Goal: Transaction & Acquisition: Purchase product/service

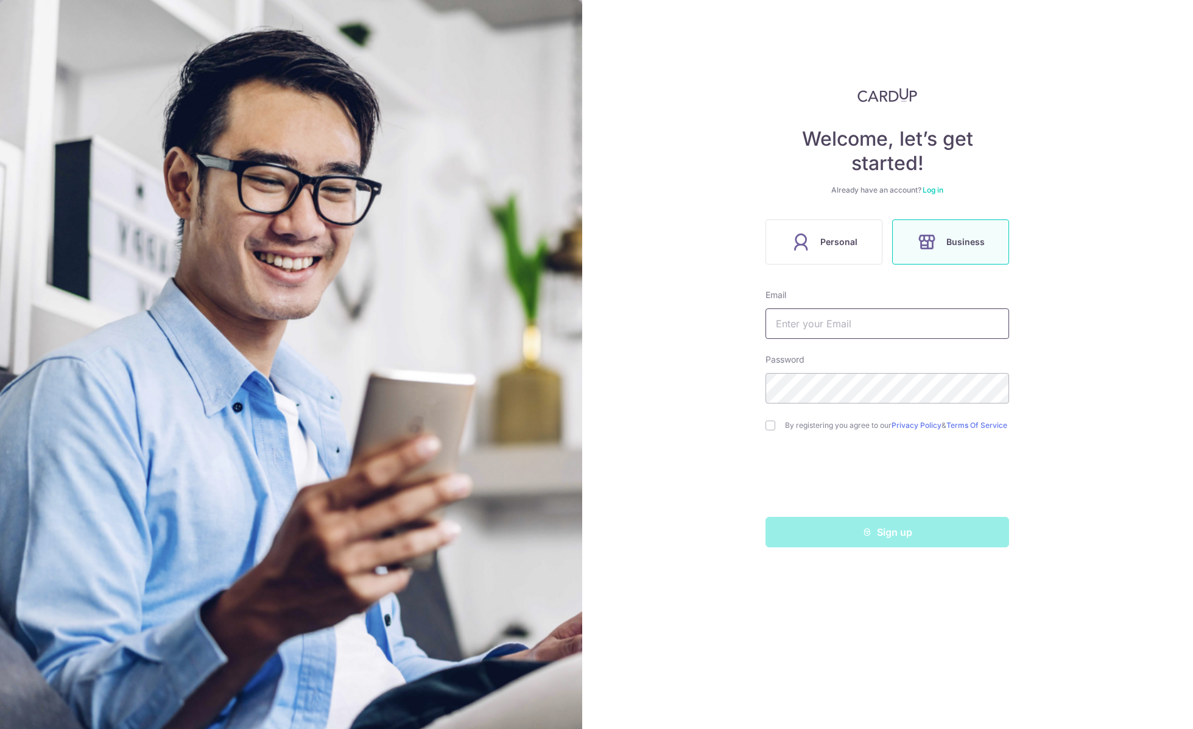
click at [827, 319] on input "text" at bounding box center [888, 323] width 244 height 30
click at [833, 227] on label "Personal" at bounding box center [824, 241] width 117 height 45
click at [813, 319] on input "text" at bounding box center [888, 323] width 244 height 30
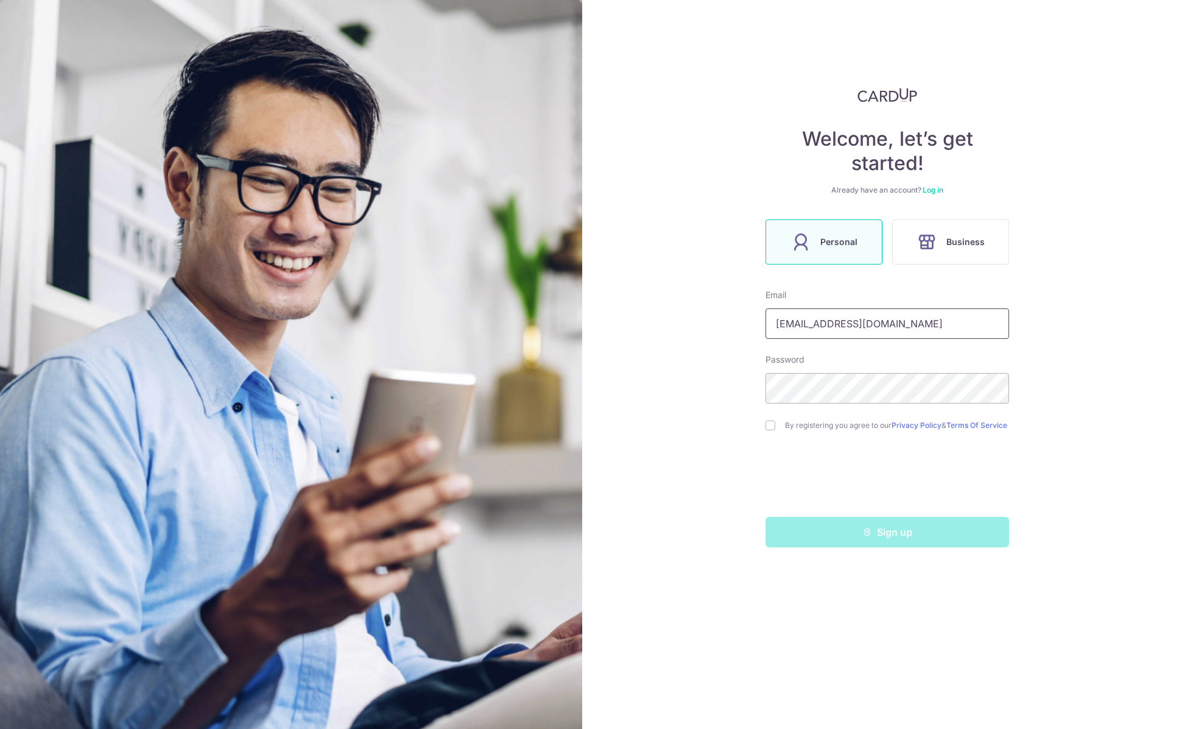
type input "[EMAIL_ADDRESS][DOMAIN_NAME]"
click at [623, 358] on div "Welcome, let’s get started! Already have an account? Log in Personal Business E…" at bounding box center [888, 364] width 612 height 729
click at [772, 426] on input "checkbox" at bounding box center [771, 425] width 10 height 10
checkbox input "true"
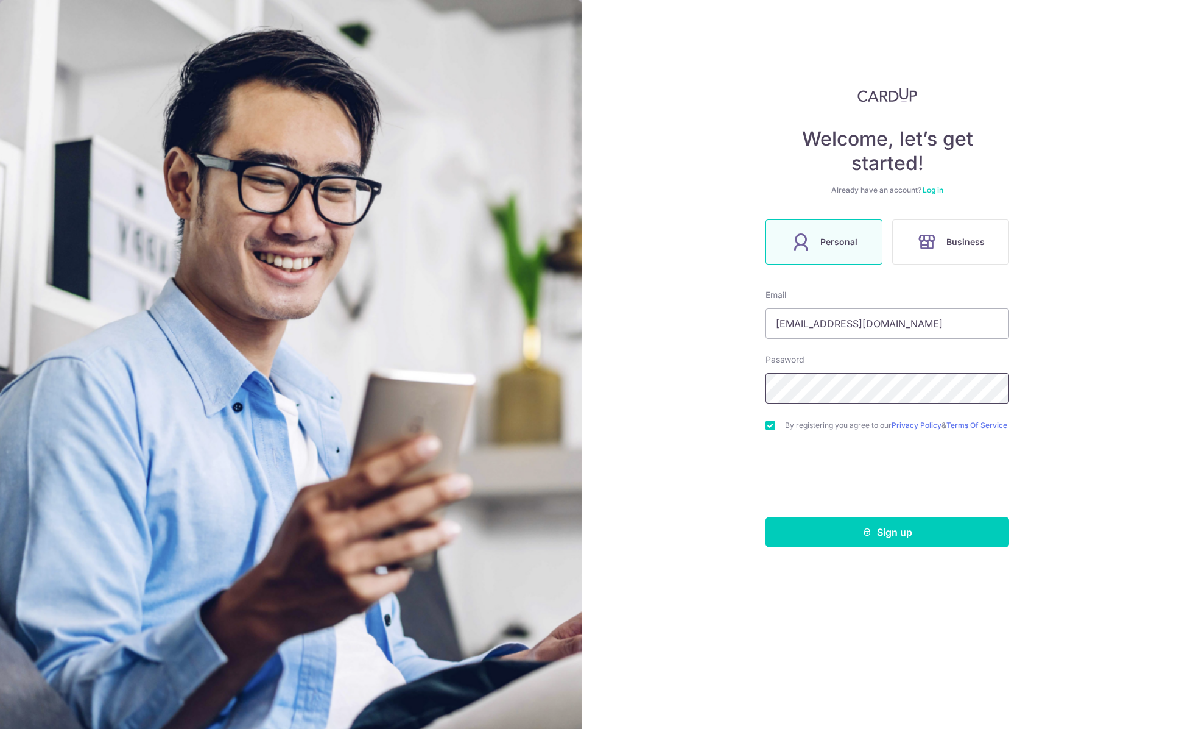
click at [680, 388] on div "Welcome, let’s get started! Already have an account? Log in Personal Business E…" at bounding box center [888, 364] width 612 height 729
click at [888, 537] on button "Sign up" at bounding box center [888, 532] width 244 height 30
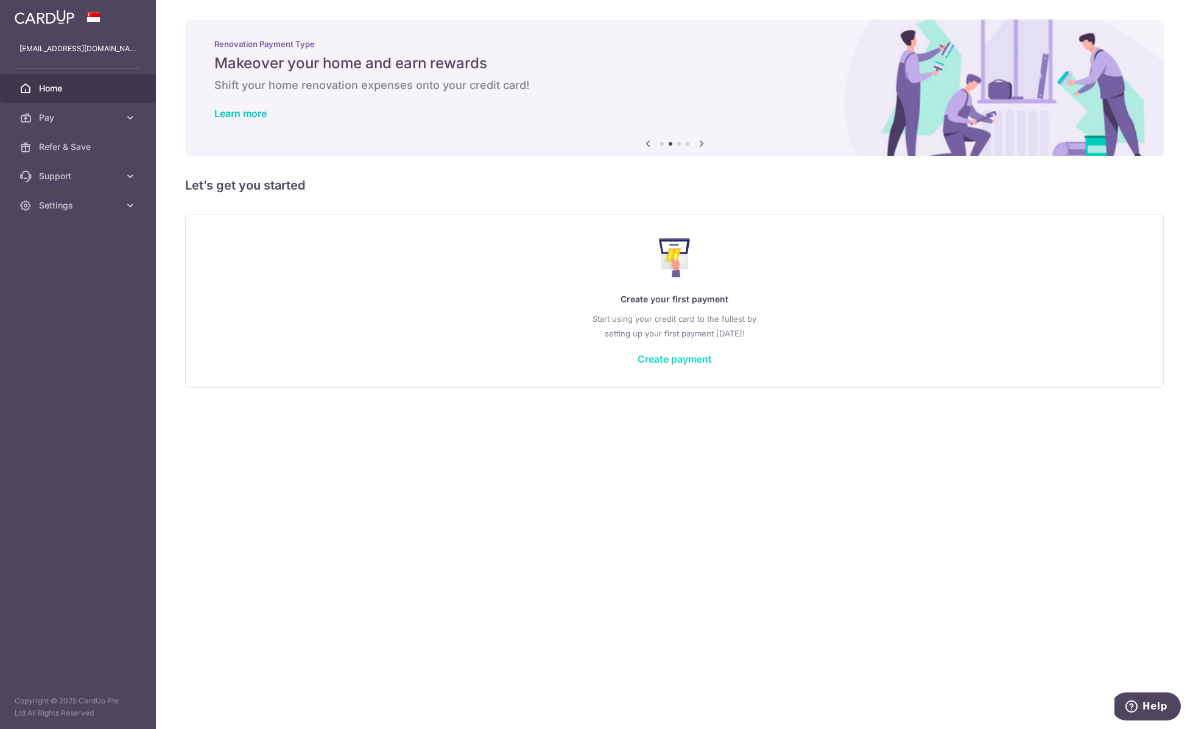
click at [665, 358] on link "Create payment" at bounding box center [675, 359] width 74 height 12
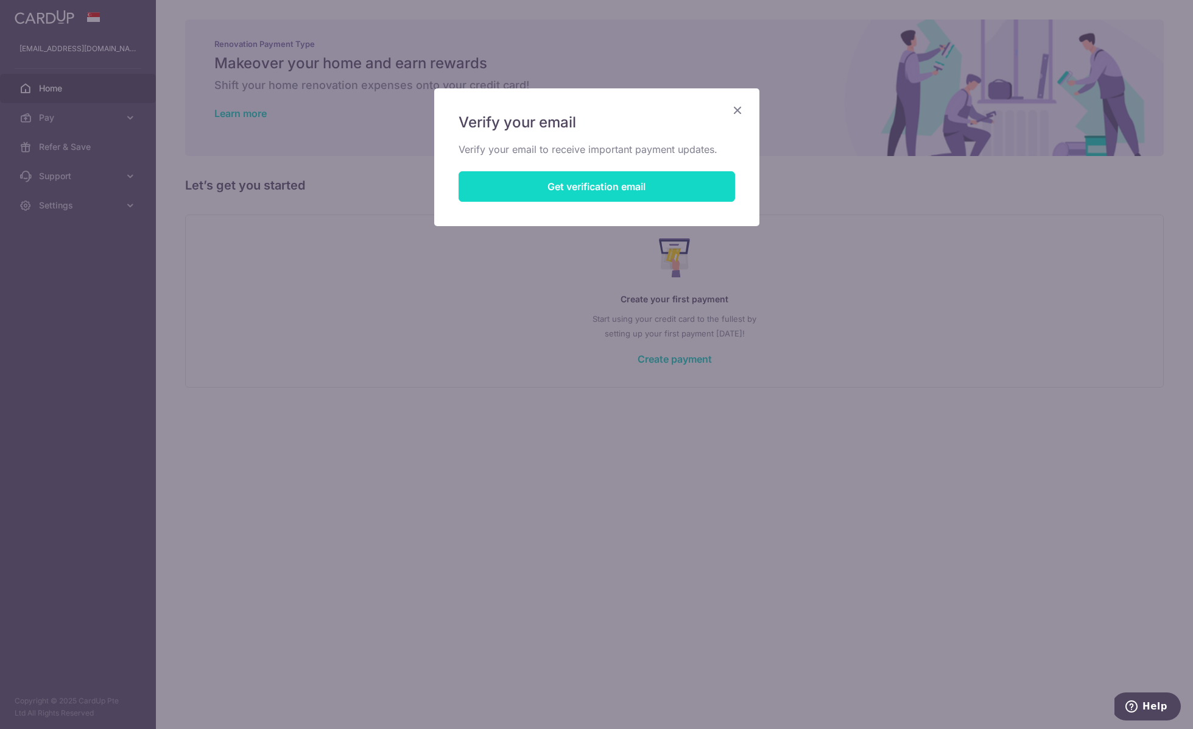
click at [611, 185] on button "Get verification email" at bounding box center [597, 186] width 277 height 30
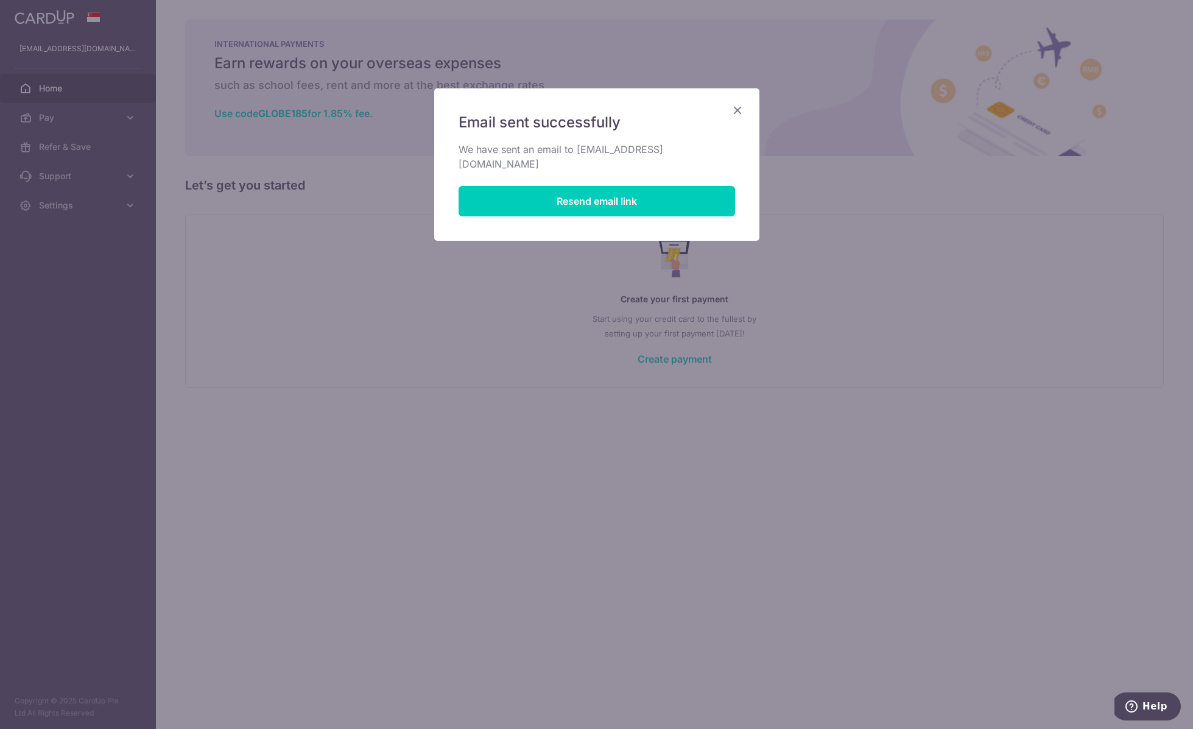
click at [738, 104] on icon "Close" at bounding box center [737, 109] width 15 height 15
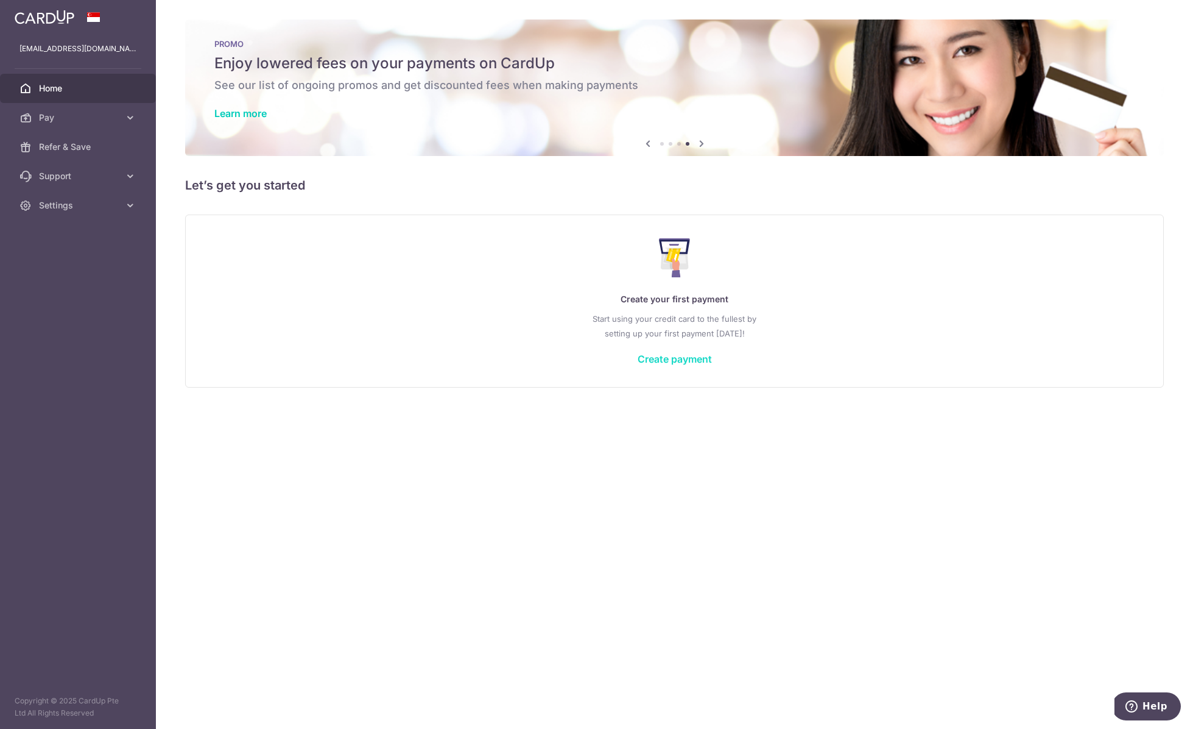
click at [676, 358] on link "Create payment" at bounding box center [675, 359] width 74 height 12
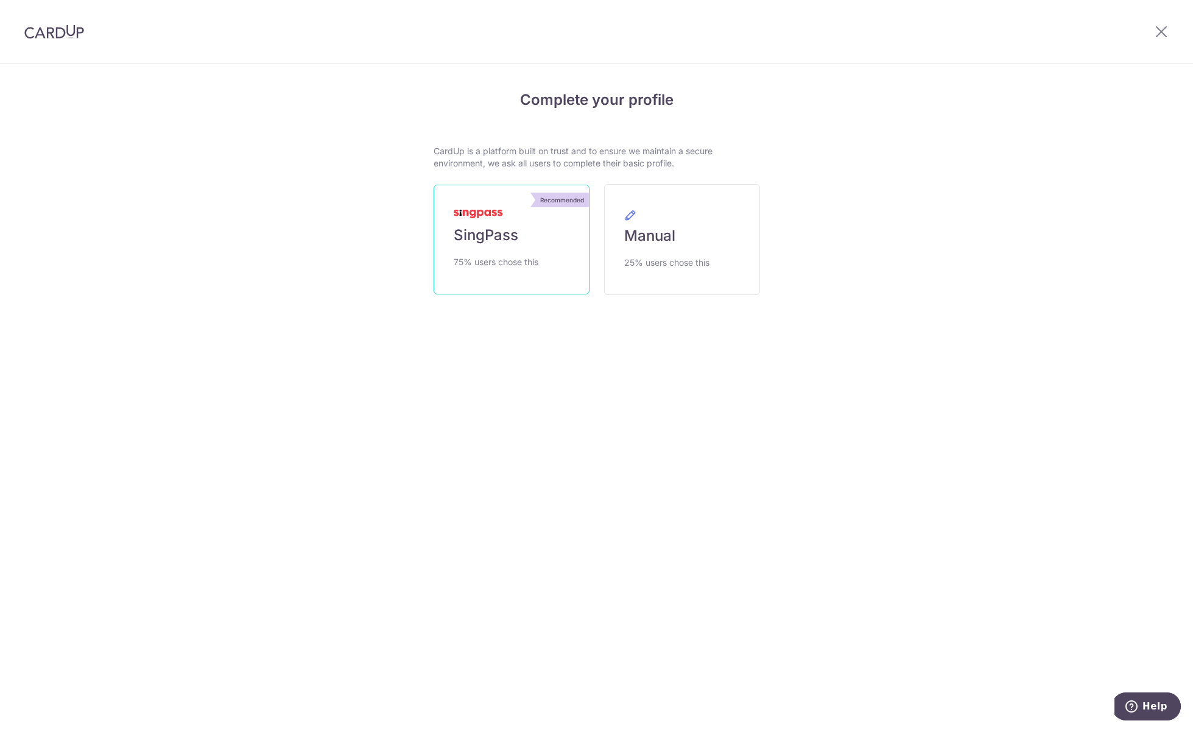
click at [517, 252] on link "Recommended SingPass 75% users chose this" at bounding box center [512, 240] width 156 height 110
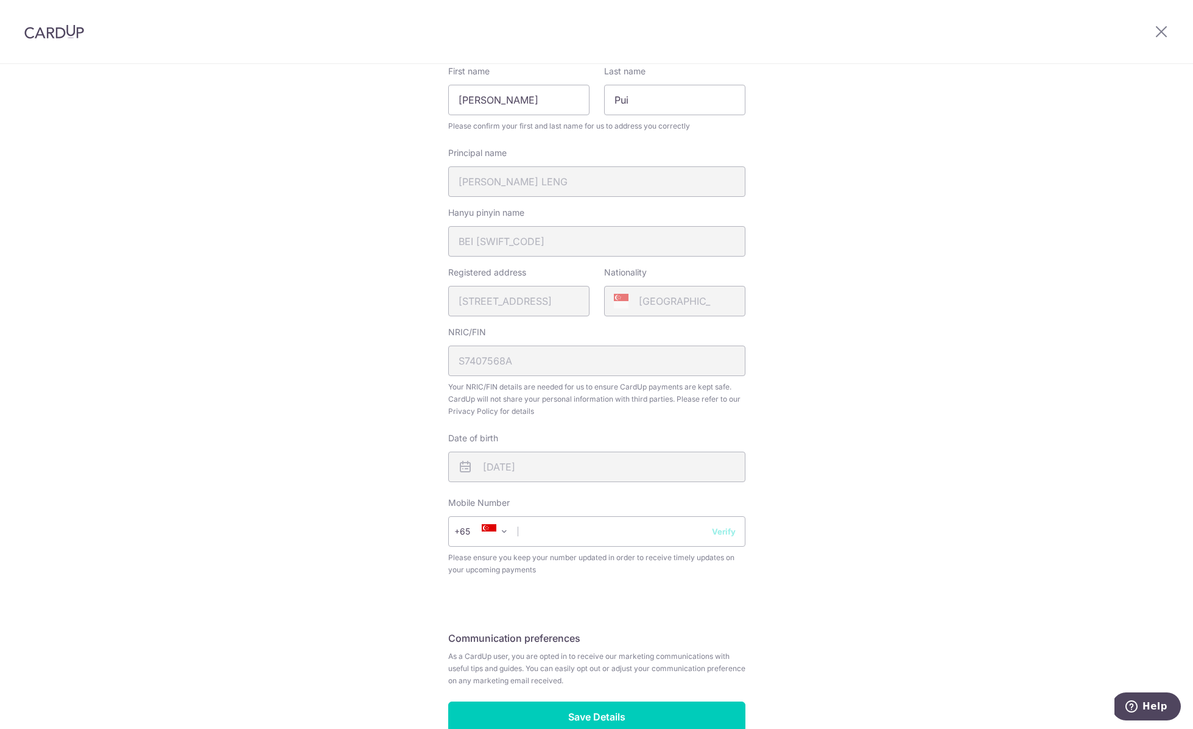
scroll to position [155, 0]
click at [668, 528] on input "text" at bounding box center [596, 529] width 297 height 30
type input "81000100"
click at [733, 530] on button "Verify" at bounding box center [724, 529] width 24 height 12
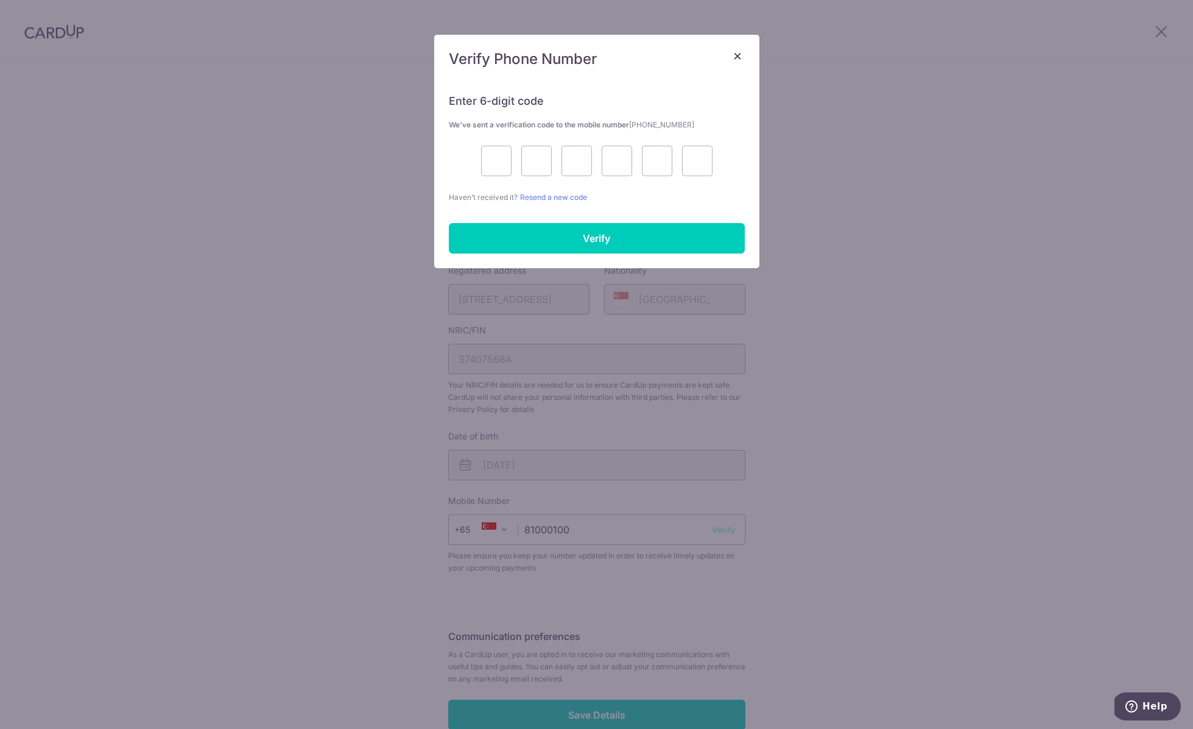
click at [729, 528] on div "× Verify Phone Number Enter 6-digit code We’ve sent a verification code to the …" at bounding box center [596, 364] width 1193 height 729
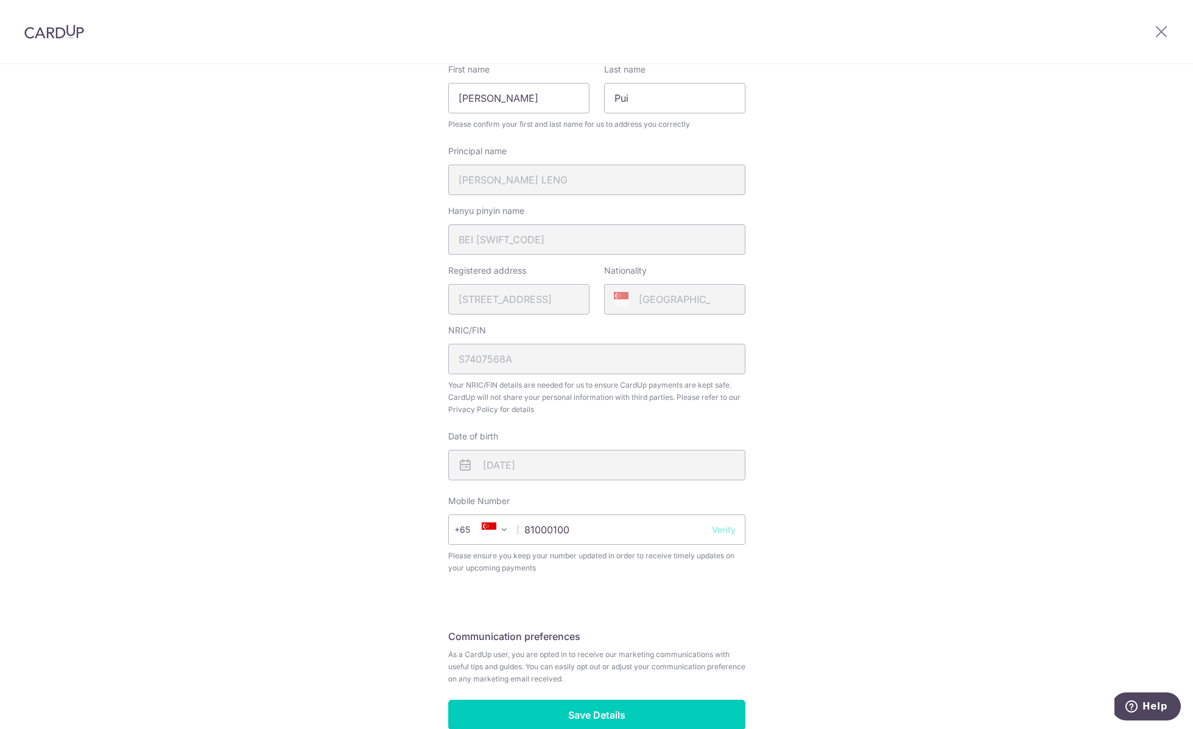
click at [731, 528] on button "Verify" at bounding box center [724, 529] width 24 height 12
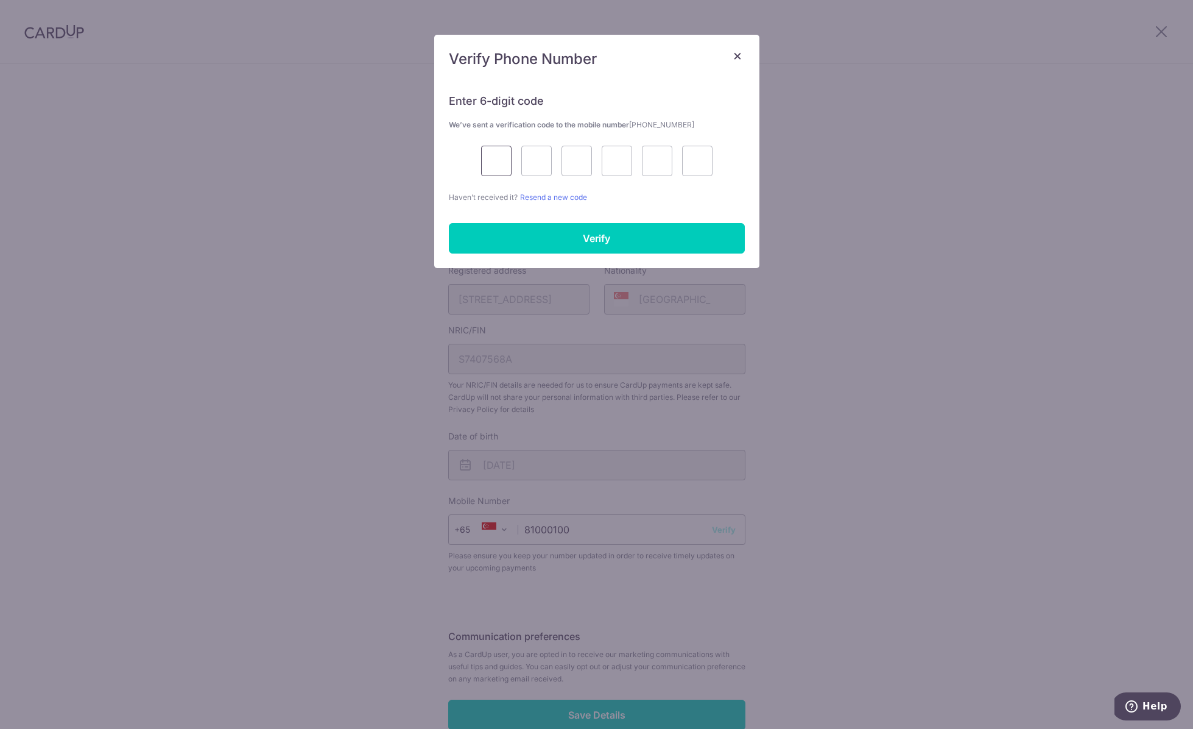
click at [484, 165] on input "text" at bounding box center [496, 161] width 30 height 30
type input "3"
type input "2"
type input "9"
type input "6"
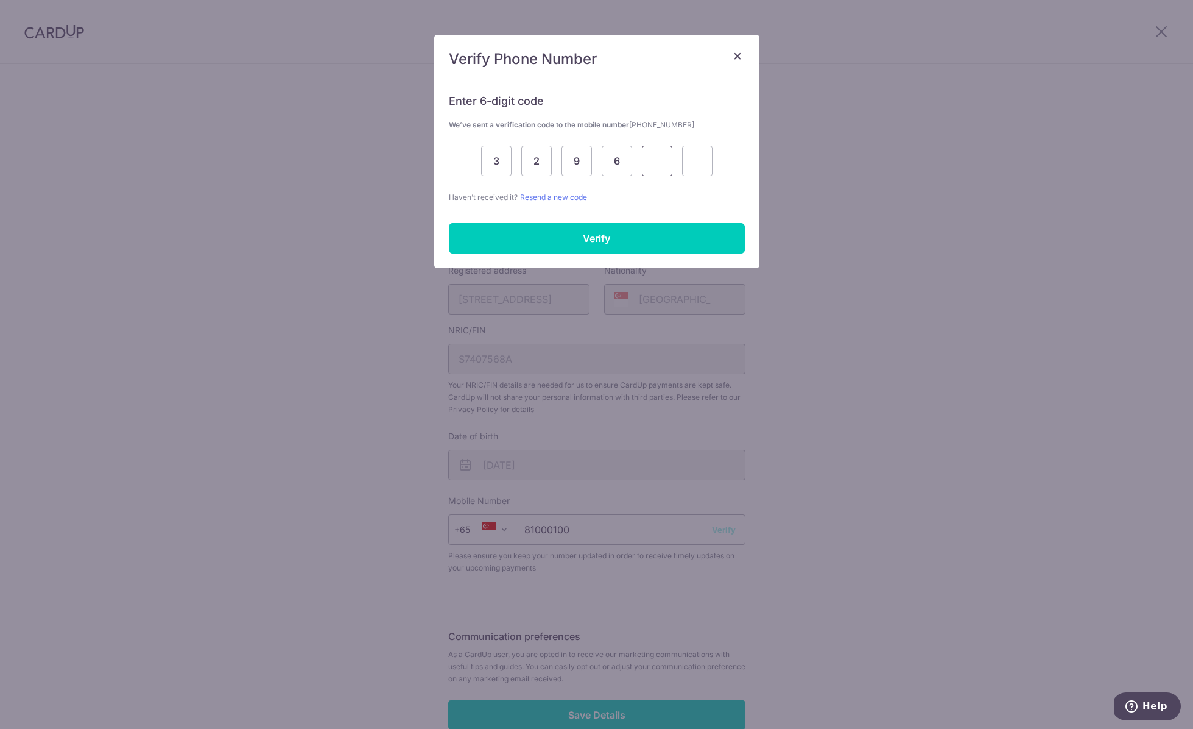
type input "8"
type input "2"
click at [610, 235] on input "Verify" at bounding box center [597, 238] width 296 height 30
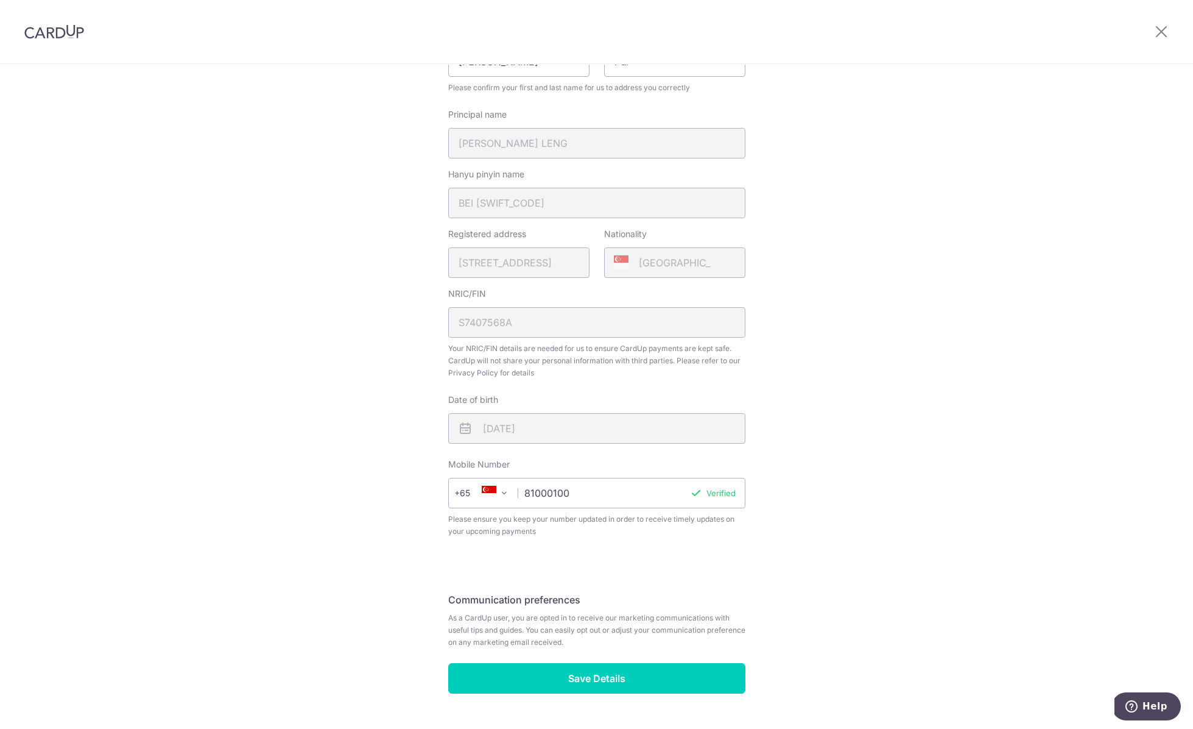
scroll to position [224, 0]
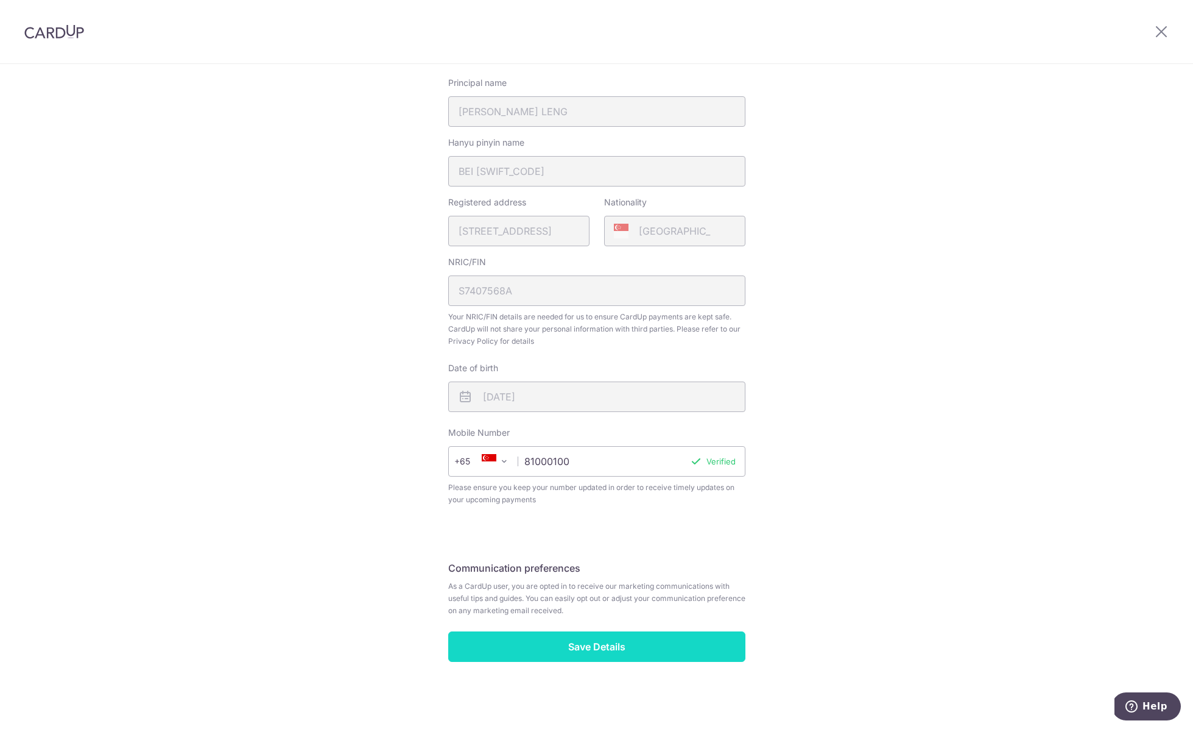
click at [578, 650] on input "Save Details" at bounding box center [596, 646] width 297 height 30
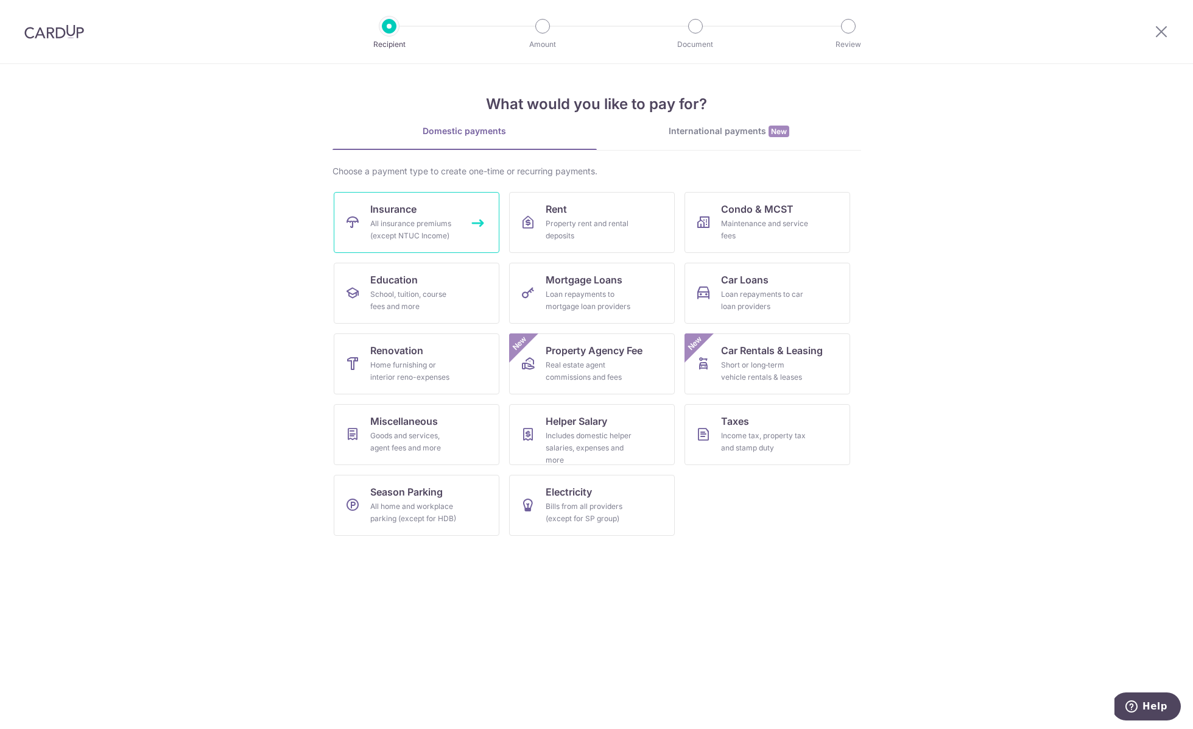
click at [432, 231] on div "All insurance premiums (except NTUC Income)" at bounding box center [414, 229] width 88 height 24
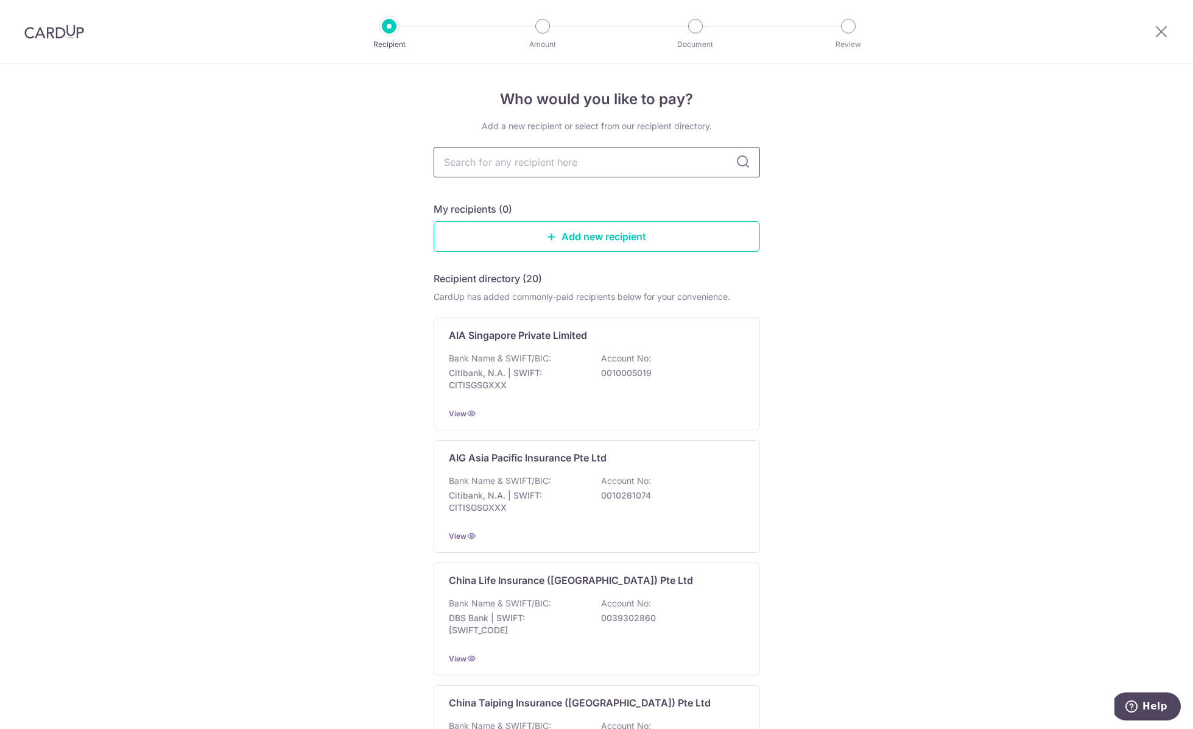
click at [584, 160] on input "text" at bounding box center [597, 162] width 326 height 30
type input "singlife"
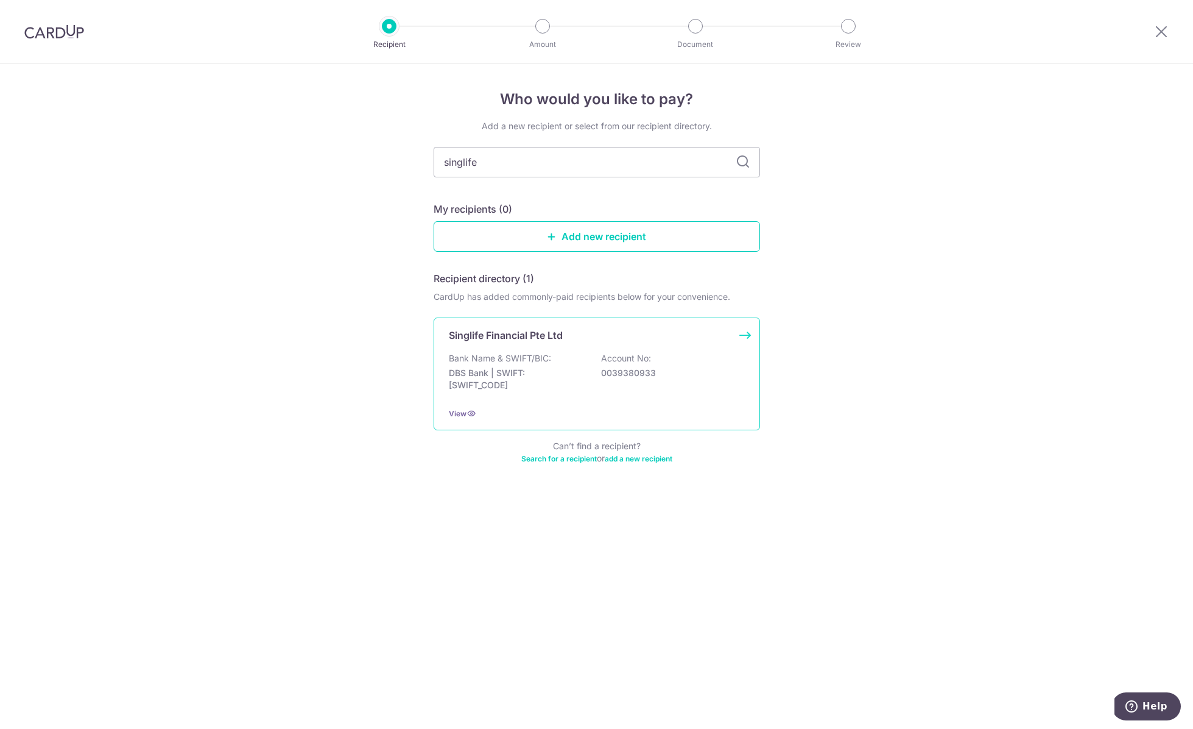
click at [557, 405] on div "Singlife Financial Pte Ltd Bank Name & SWIFT/BIC: DBS Bank | SWIFT: DBSSSGSGXXX…" at bounding box center [597, 373] width 326 height 113
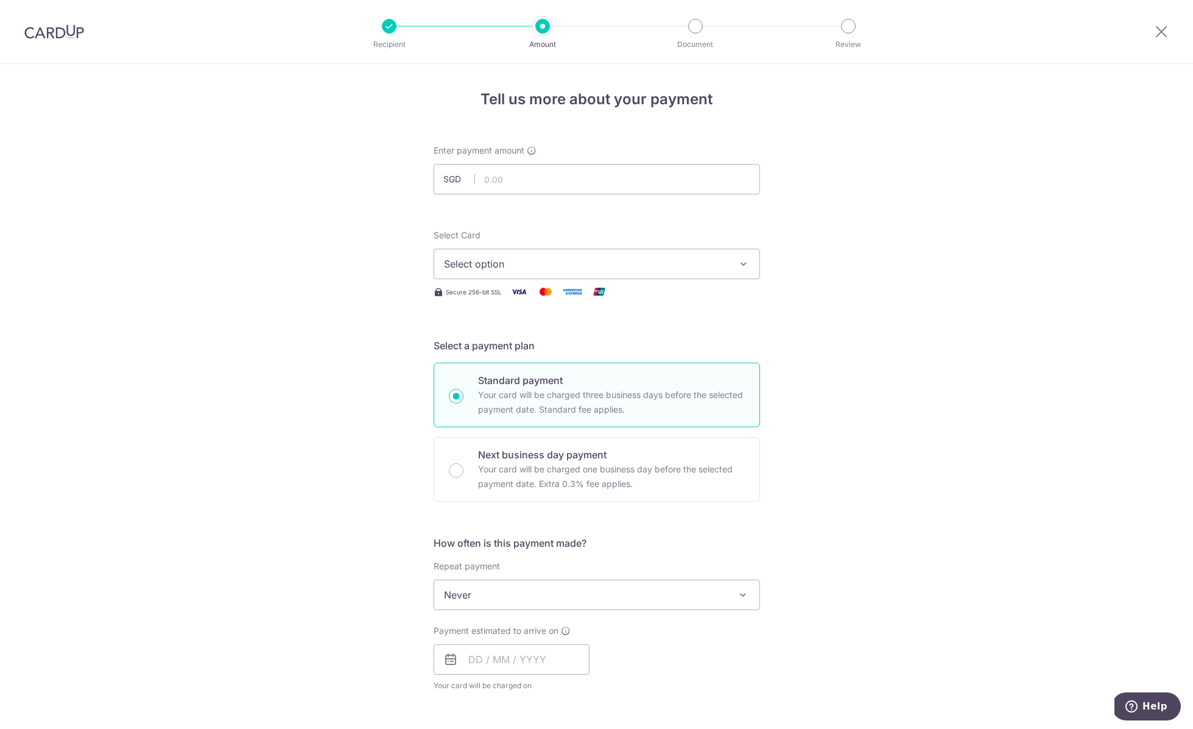
click at [662, 270] on span "Select option" at bounding box center [586, 263] width 284 height 15
click at [477, 311] on ul "Add credit card" at bounding box center [597, 297] width 326 height 33
click at [543, 268] on span "Select option" at bounding box center [586, 263] width 284 height 15
click at [507, 300] on span "Add credit card" at bounding box center [608, 298] width 284 height 12
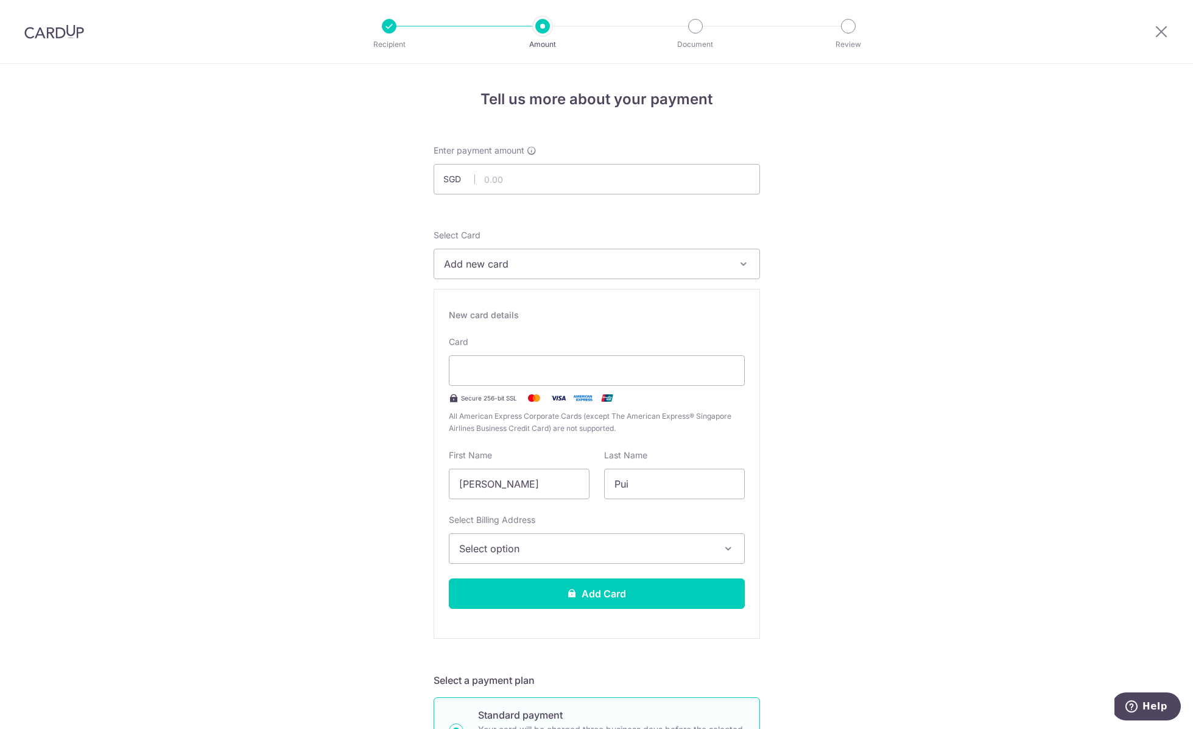
click at [545, 550] on span "Select option" at bounding box center [585, 548] width 253 height 15
click at [531, 581] on span "Add Billing Address" at bounding box center [607, 582] width 253 height 12
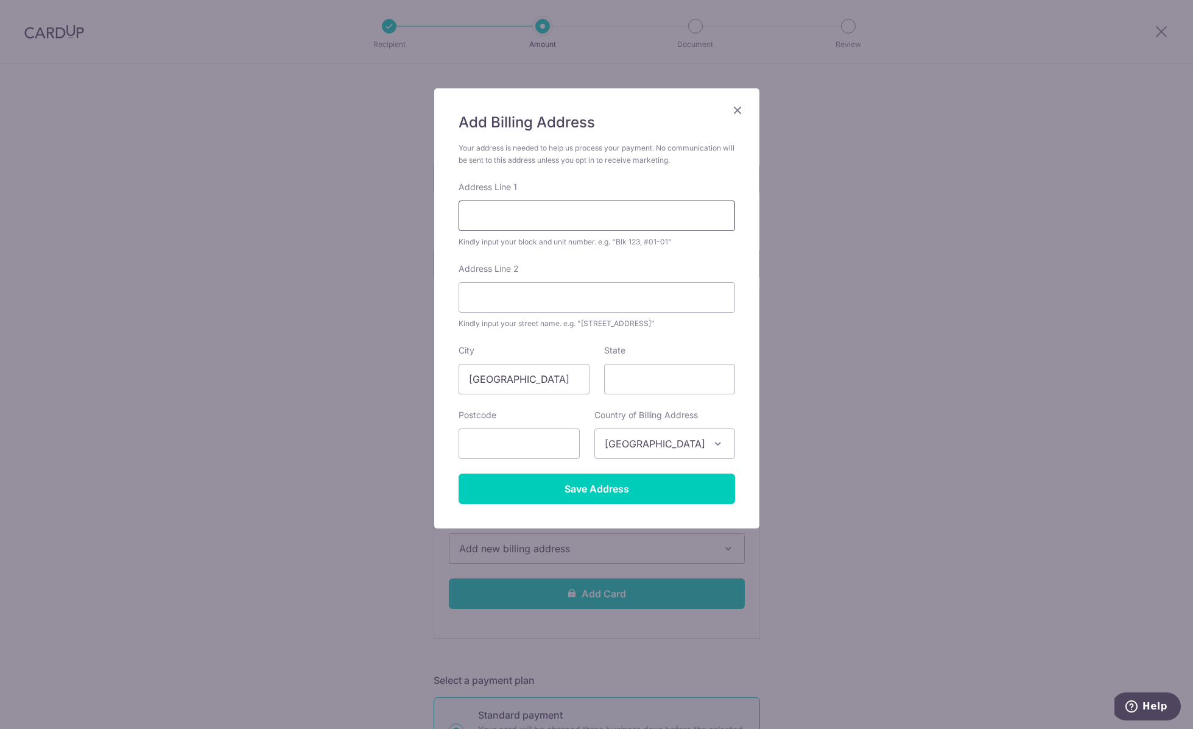
click at [517, 217] on input "Address Line 1" at bounding box center [597, 215] width 277 height 30
click at [526, 216] on input "homm" at bounding box center [597, 215] width 277 height 30
type input "h"
type input "[STREET_ADDRESS]"
click at [461, 451] on input "text" at bounding box center [519, 443] width 121 height 30
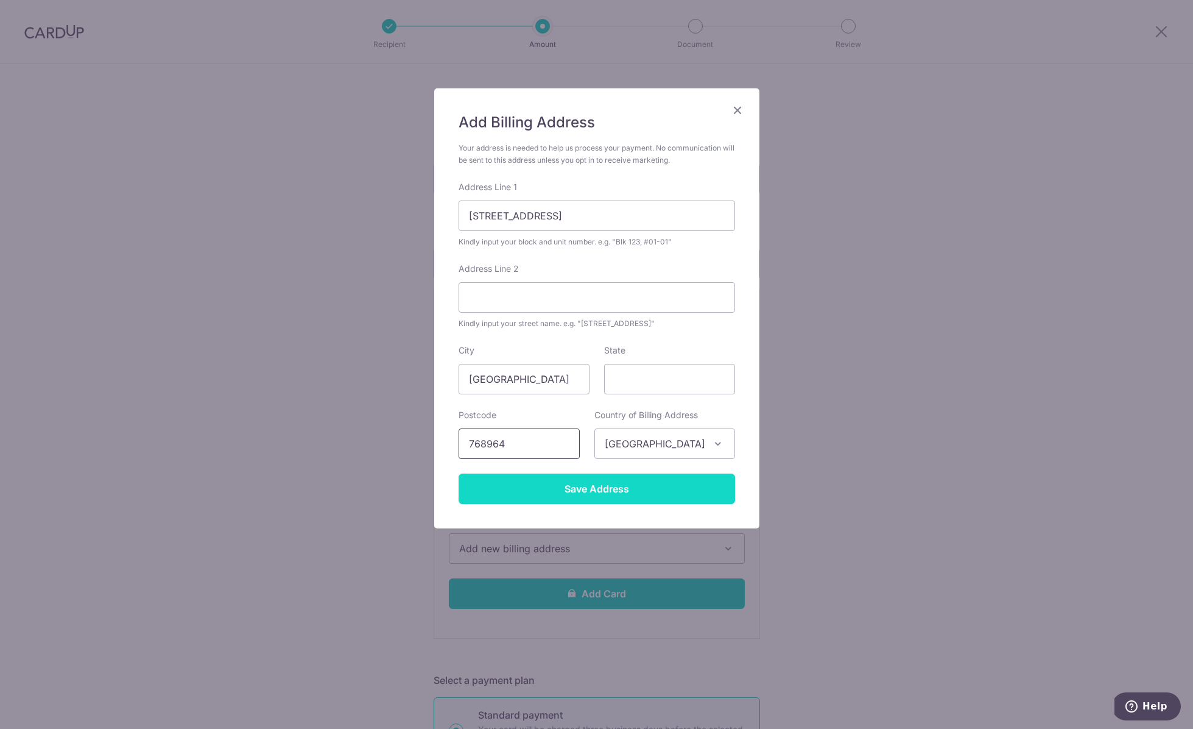
type input "768964"
click at [544, 494] on input "Save Address" at bounding box center [597, 488] width 277 height 30
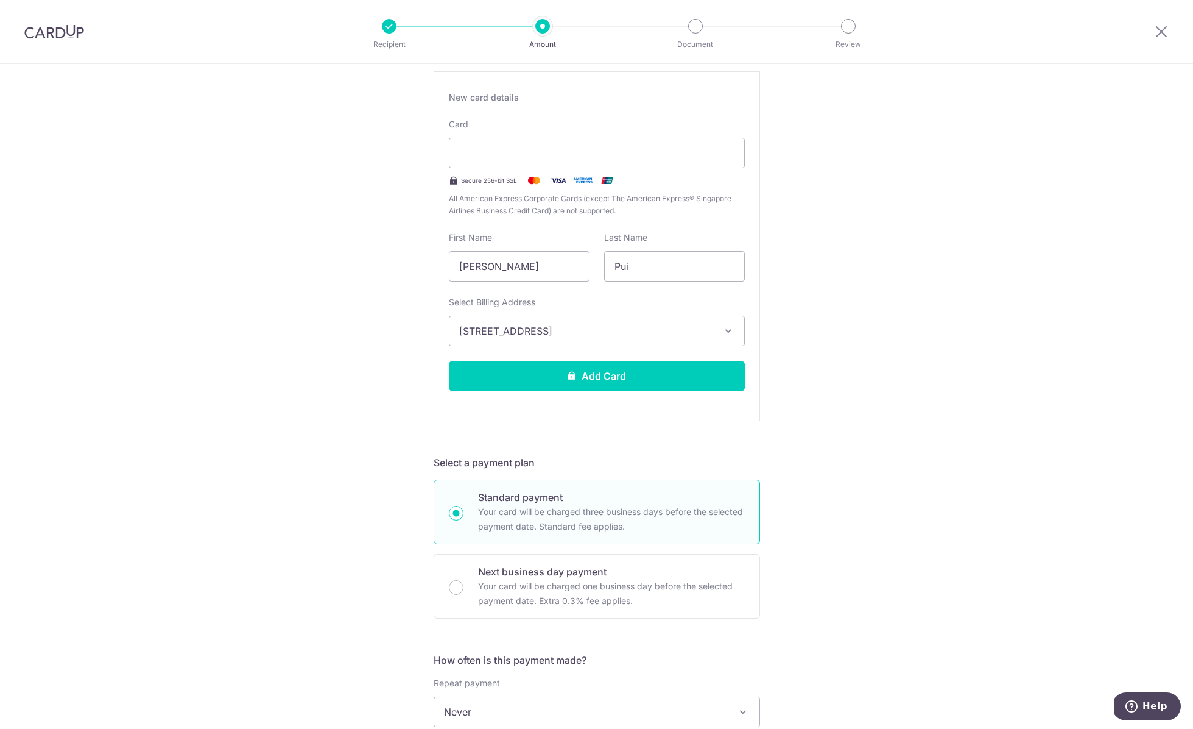
scroll to position [165, 0]
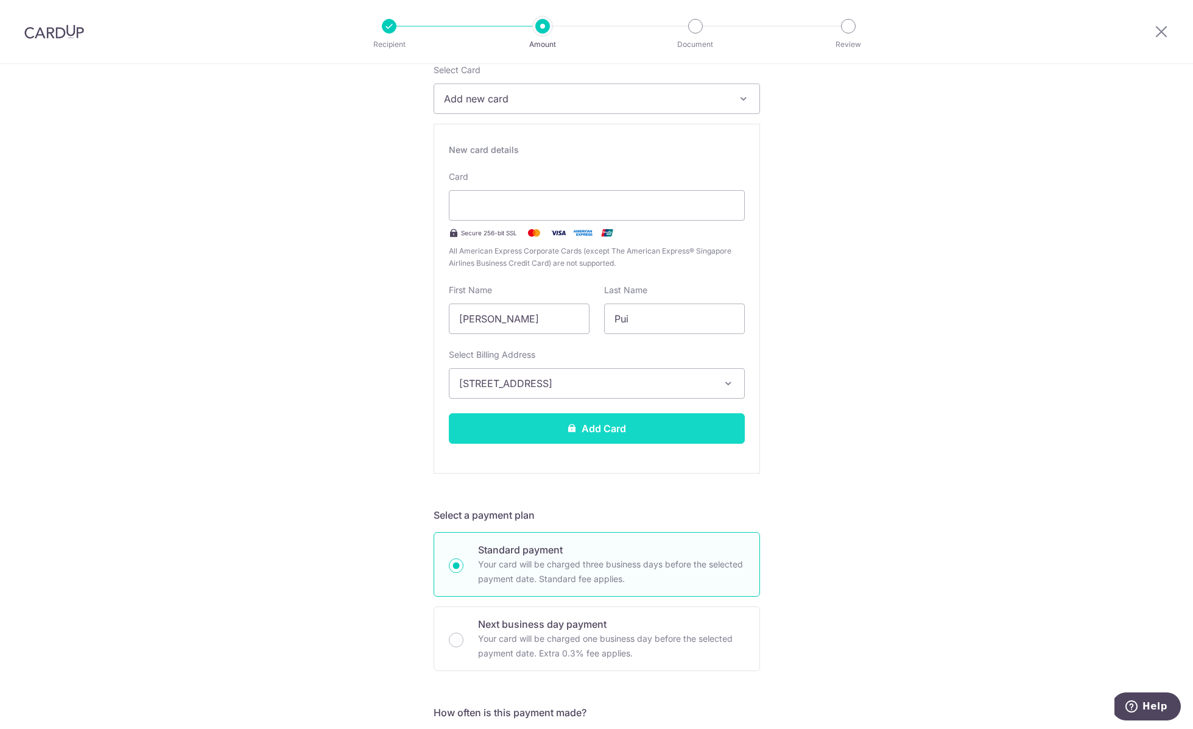
click at [597, 423] on button "Add Card" at bounding box center [597, 428] width 296 height 30
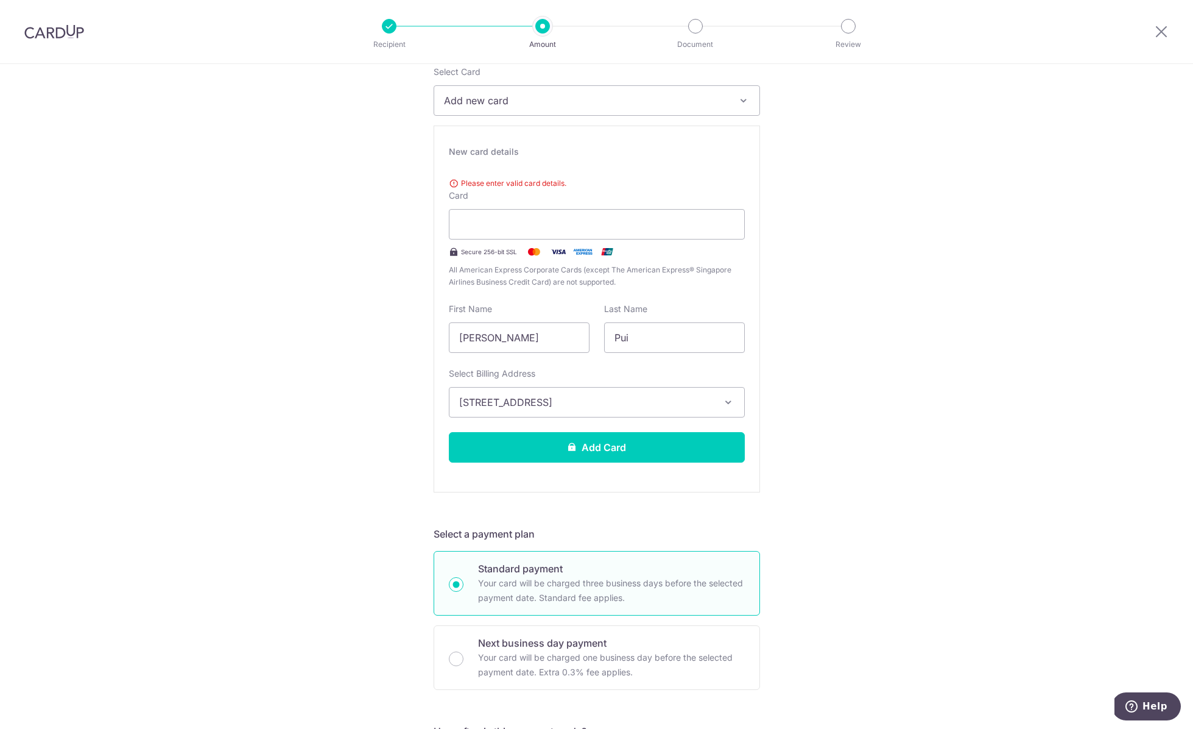
scroll to position [163, 0]
click at [540, 162] on div "New card details Please enter valid card details. Card Secure 256-bit SSL All A…" at bounding box center [597, 309] width 326 height 367
click at [461, 160] on div "New card details Please enter valid card details. Card Secure 256-bit SSL All A…" at bounding box center [597, 309] width 326 height 367
click at [510, 216] on div at bounding box center [597, 225] width 296 height 30
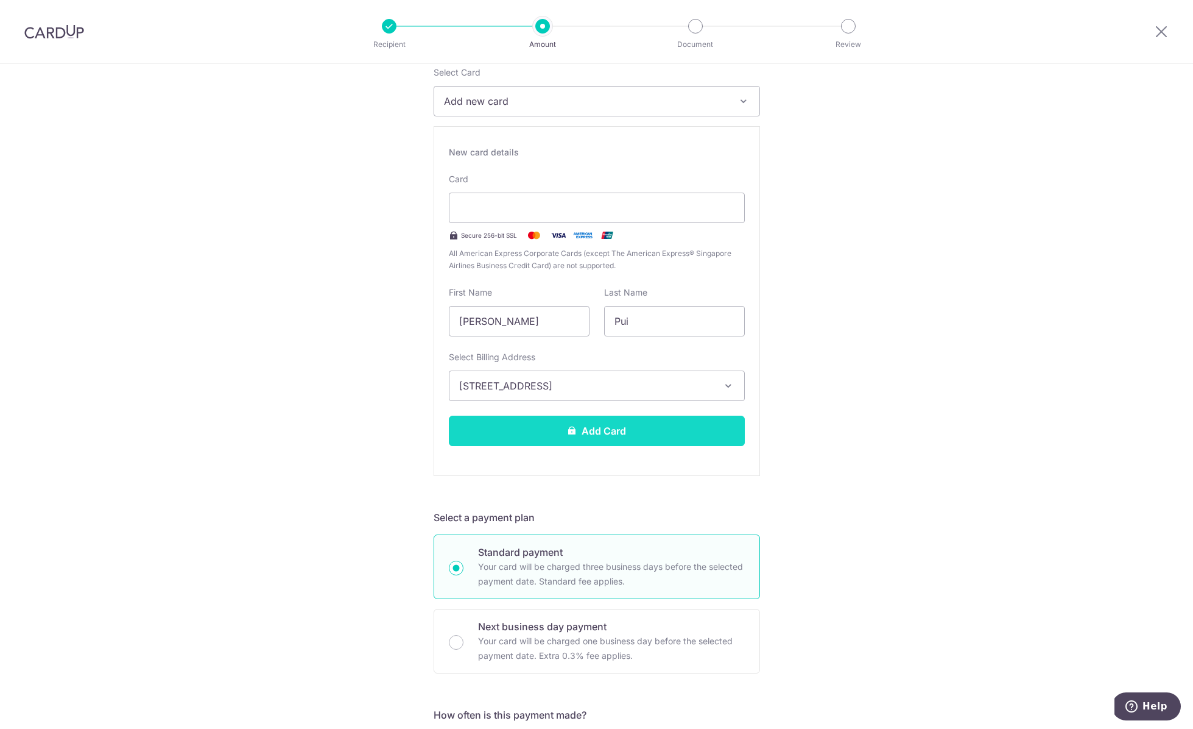
click at [604, 436] on button "Add Card" at bounding box center [597, 430] width 296 height 30
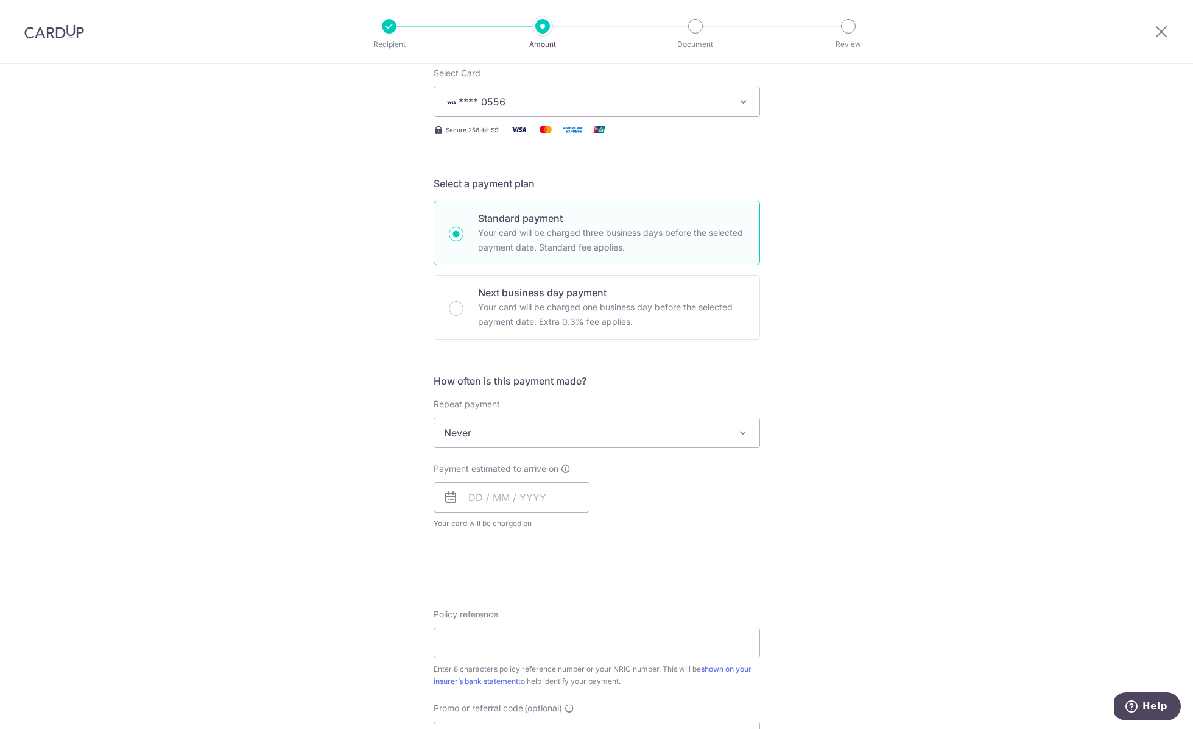
scroll to position [164, 0]
click at [644, 428] on span "Never" at bounding box center [596, 430] width 325 height 29
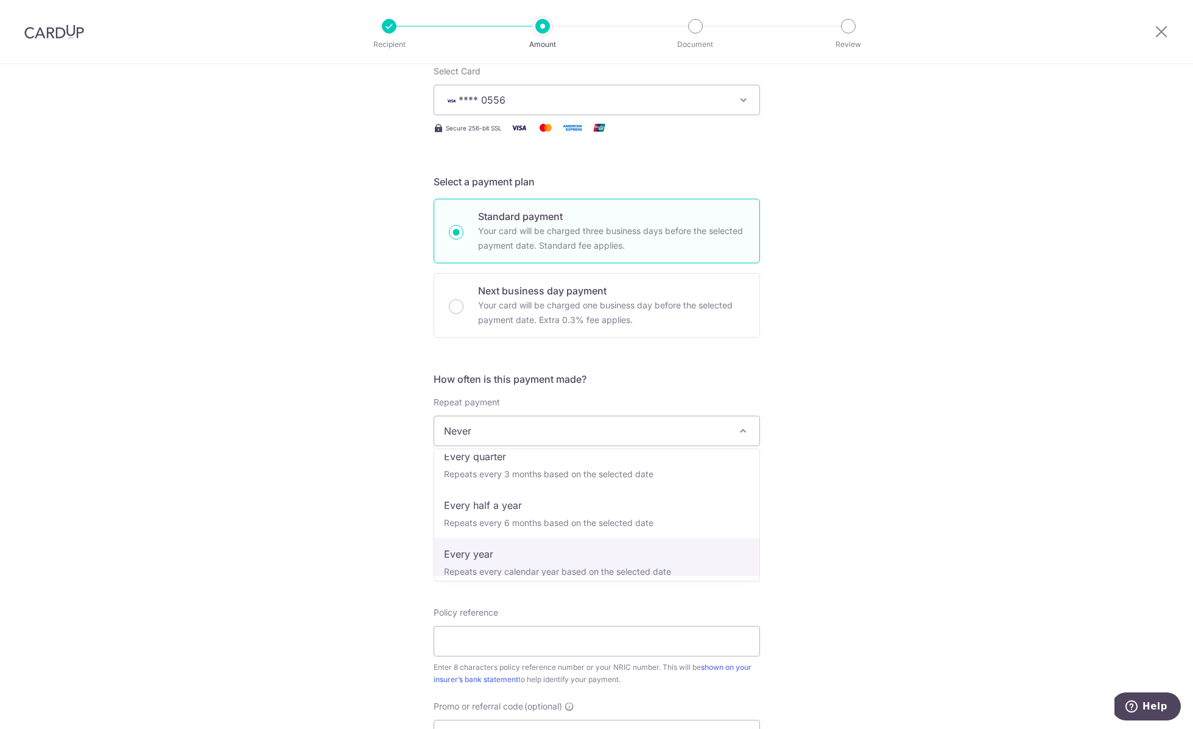
scroll to position [171, 0]
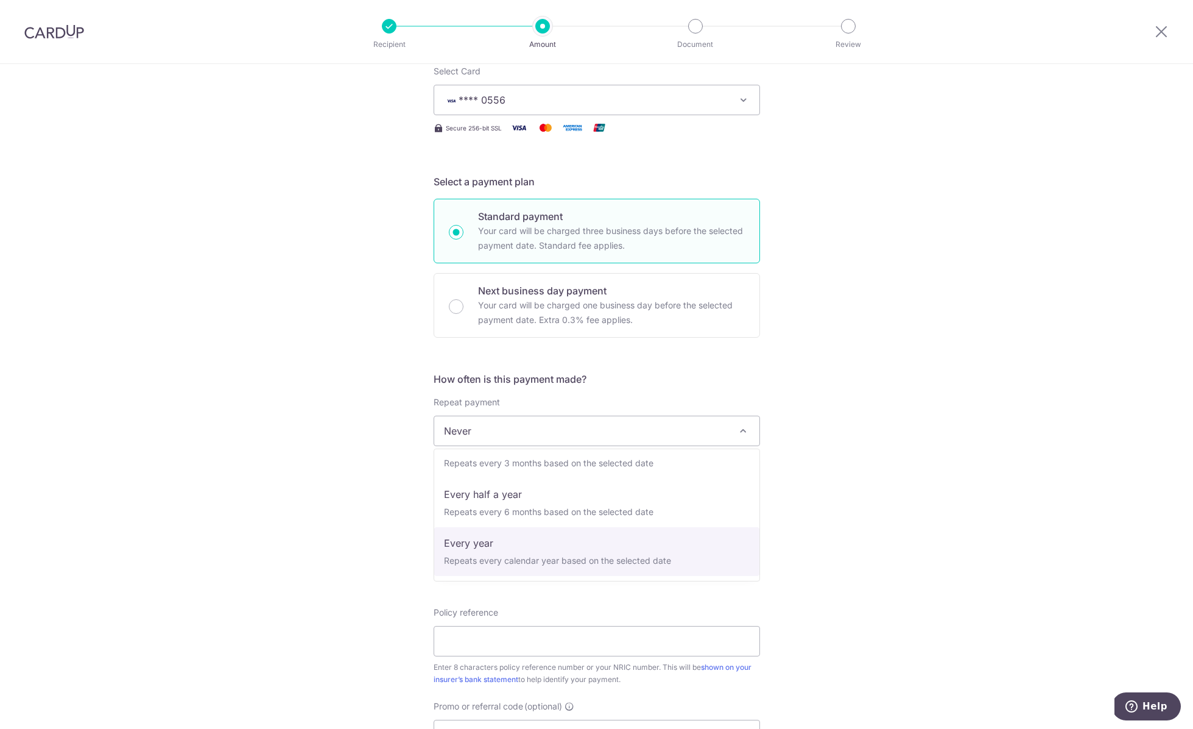
click at [984, 521] on div "Tell us more about your payment Enter payment amount SGD Card added successfull…" at bounding box center [596, 451] width 1193 height 1102
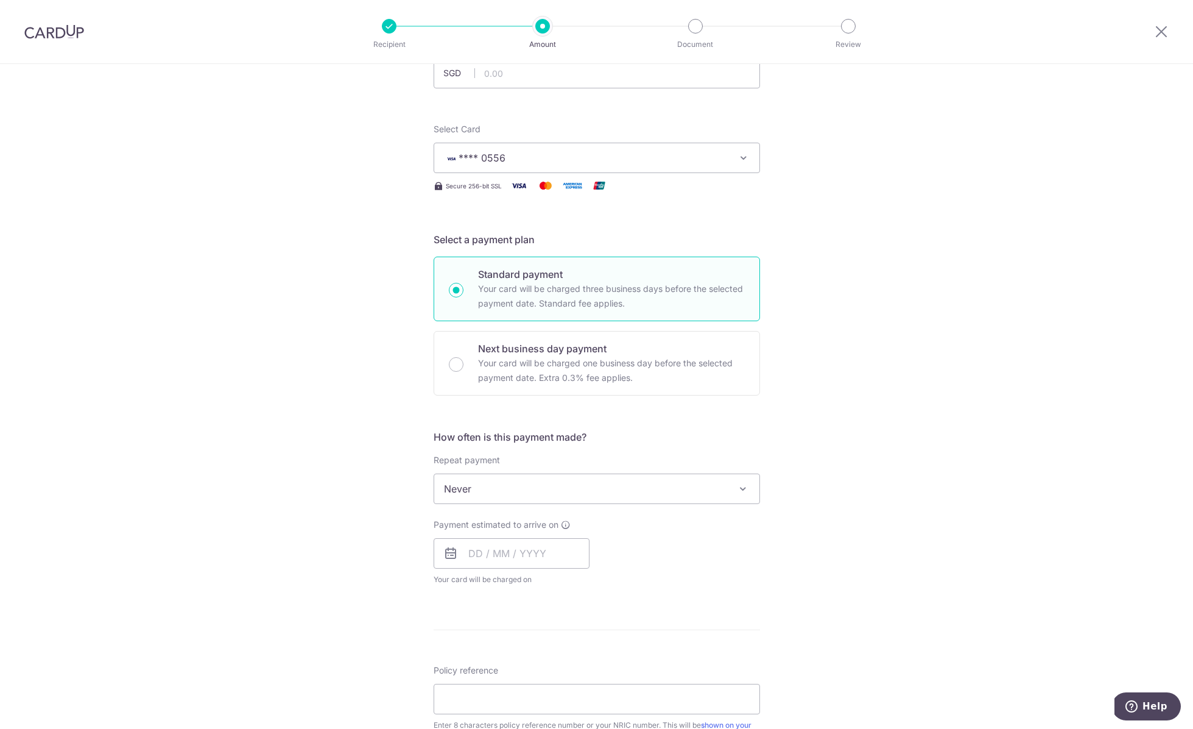
scroll to position [0, 0]
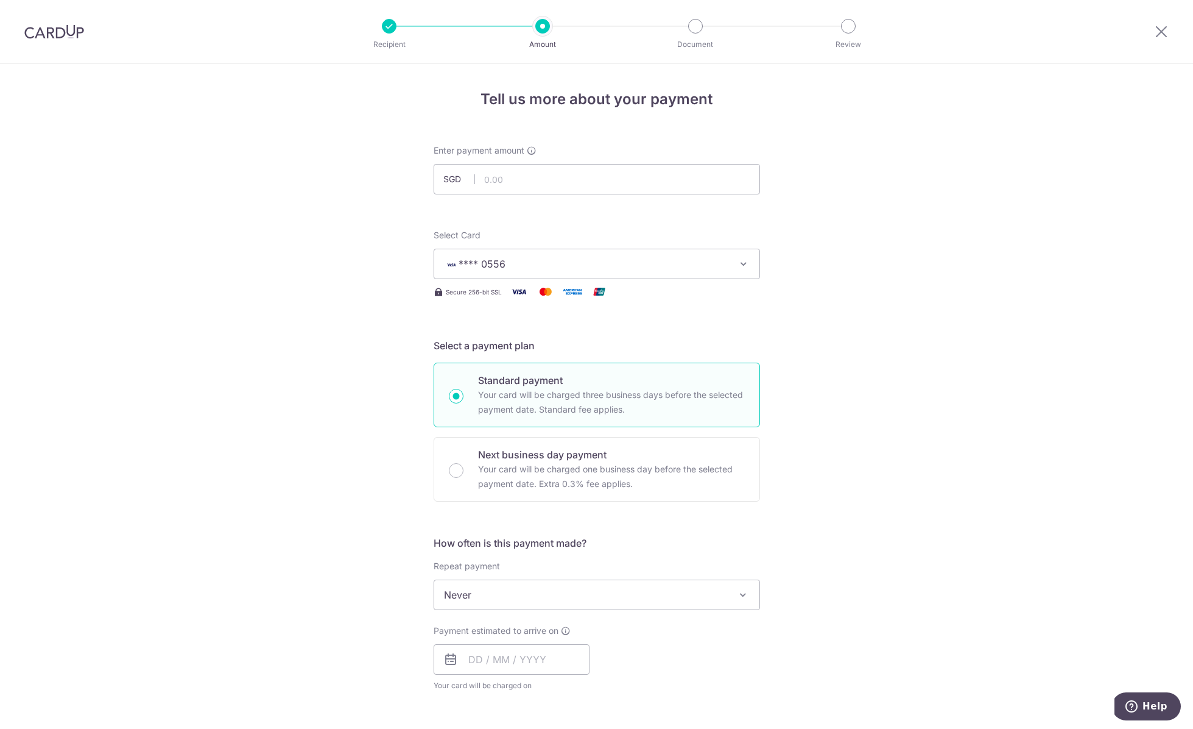
click at [48, 28] on img at bounding box center [54, 31] width 60 height 15
